Goal: Navigation & Orientation: Find specific page/section

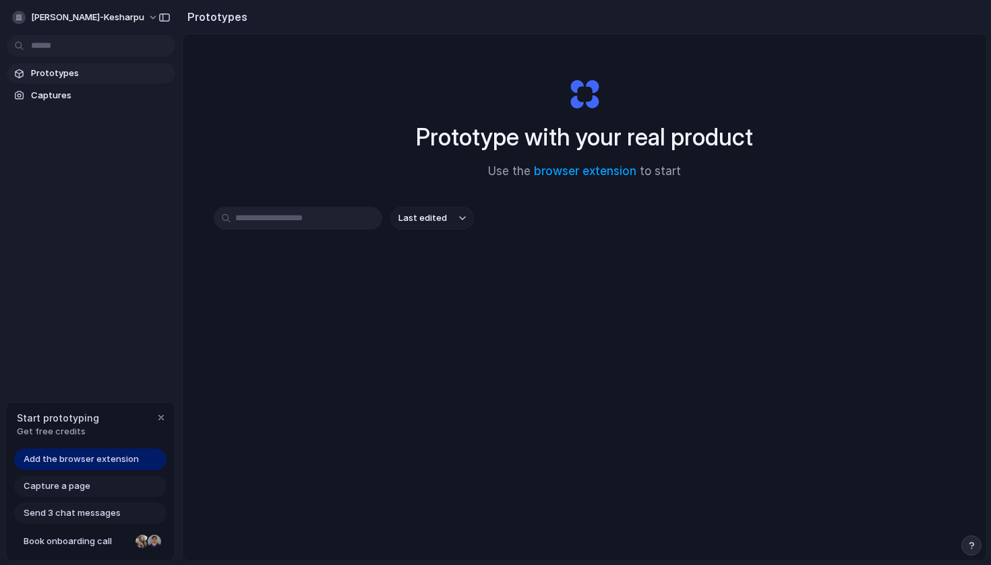
click at [98, 460] on span "Add the browser extension" at bounding box center [81, 459] width 115 height 13
click at [164, 416] on div "button" at bounding box center [161, 417] width 11 height 11
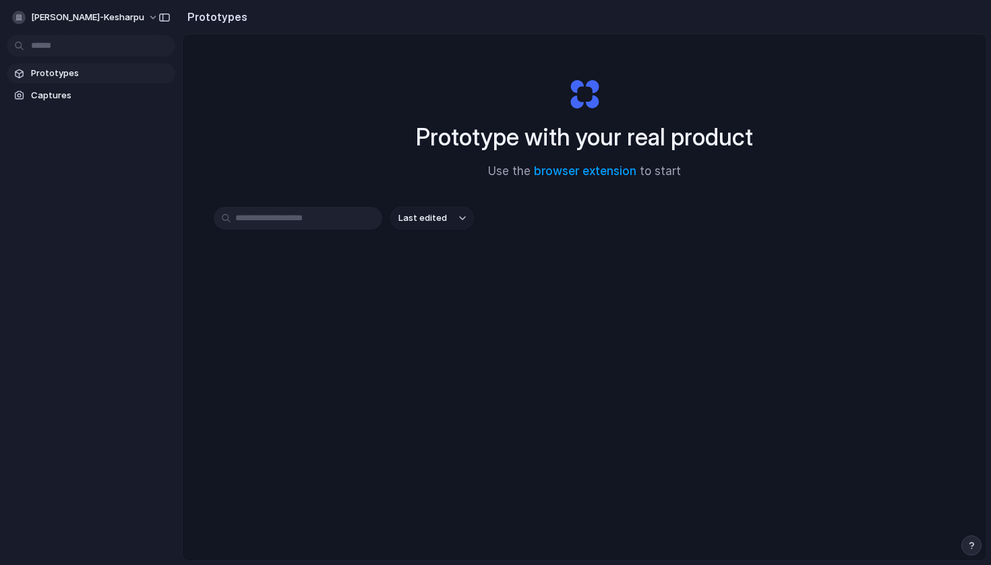
click at [446, 212] on button "Last edited" at bounding box center [432, 218] width 84 height 23
click at [324, 260] on div "Last edited Last created Alphabetical" at bounding box center [495, 282] width 991 height 565
click at [321, 223] on input "text" at bounding box center [298, 218] width 169 height 23
click at [109, 16] on button "[PERSON_NAME]-kesharpu" at bounding box center [86, 18] width 158 height 22
